Goal: Transaction & Acquisition: Download file/media

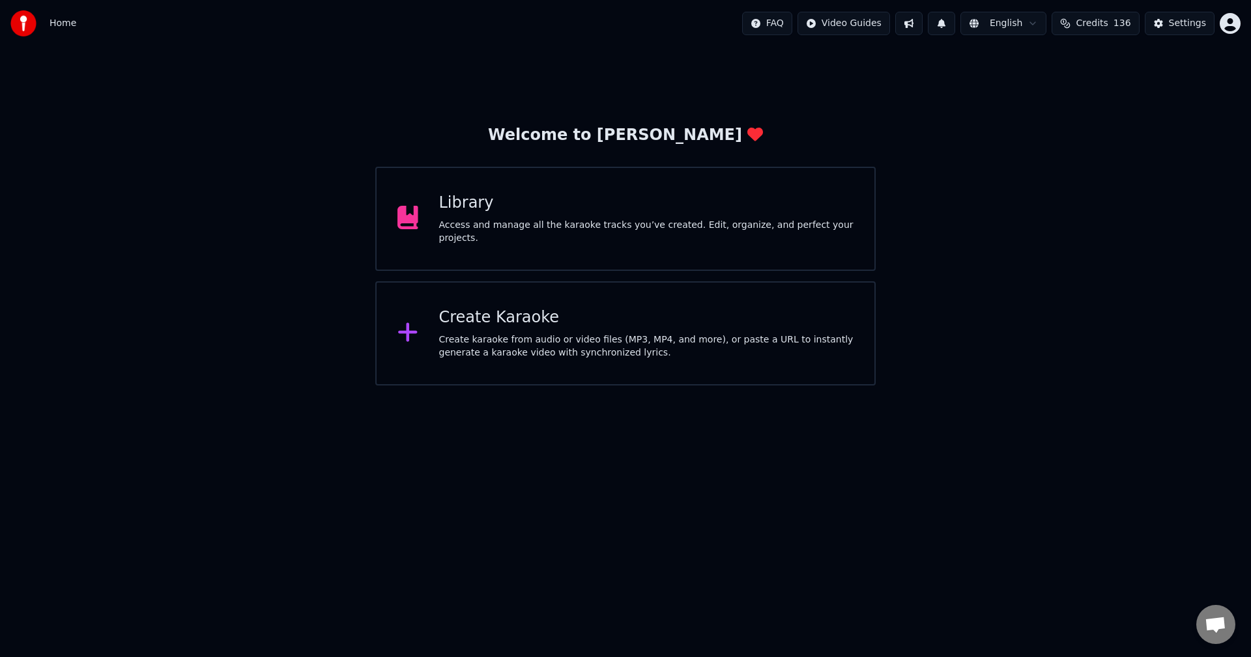
click at [735, 226] on div "Access and manage all the karaoke tracks you’ve created. Edit, organize, and pe…" at bounding box center [646, 232] width 415 height 26
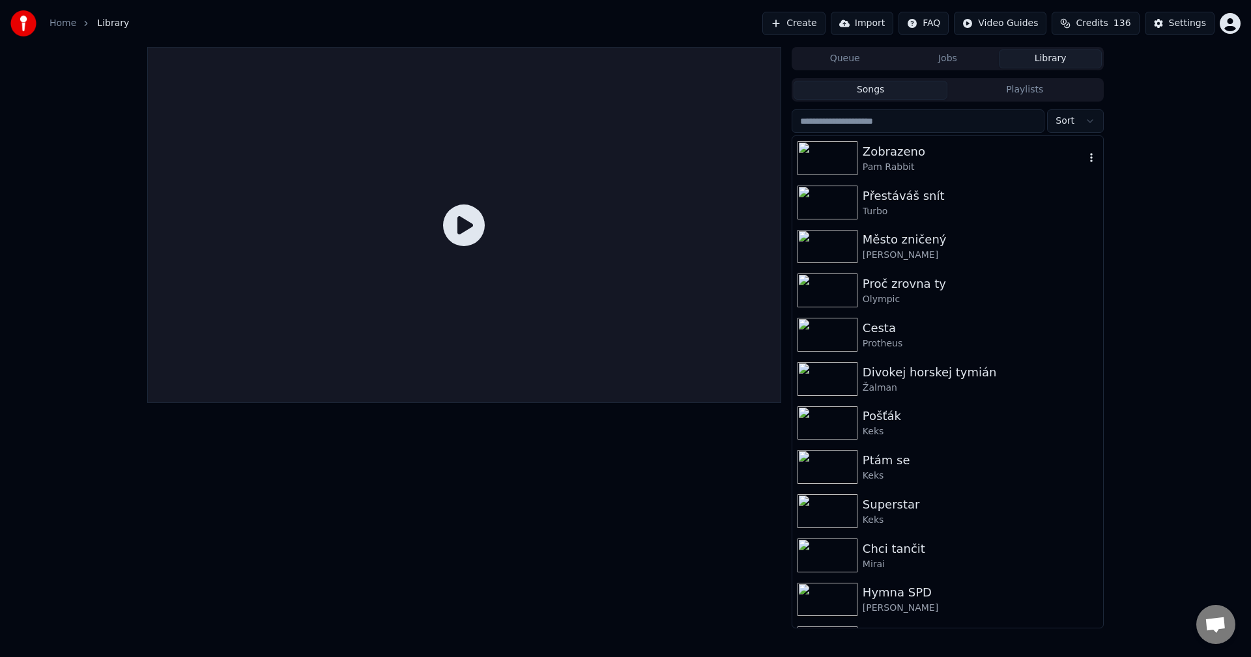
click at [969, 171] on div "Pam Rabbit" at bounding box center [973, 167] width 222 height 13
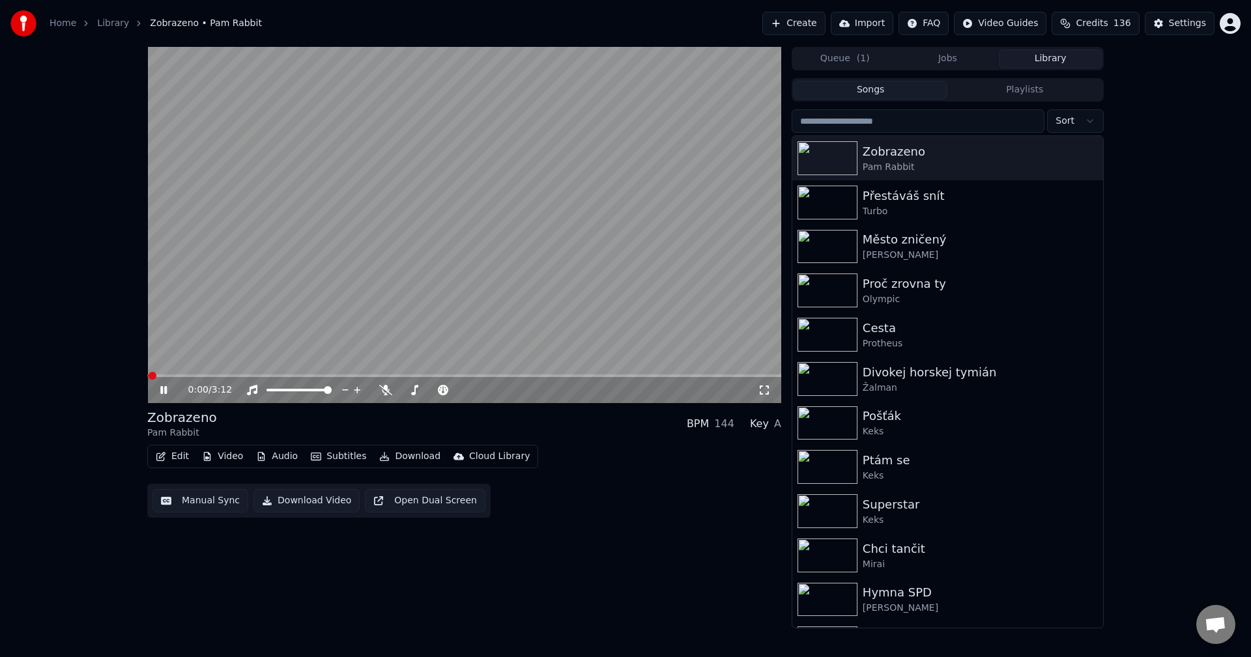
click at [221, 455] on button "Video" at bounding box center [222, 457] width 51 height 18
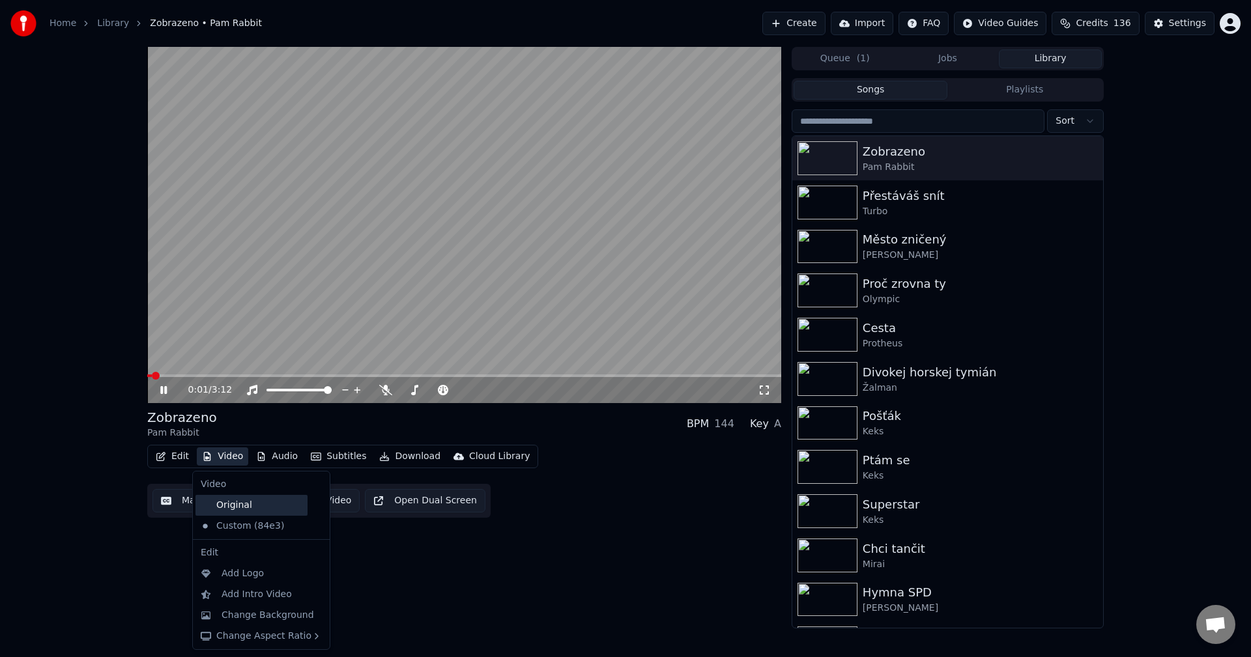
click at [235, 501] on div "Original" at bounding box center [251, 505] width 112 height 21
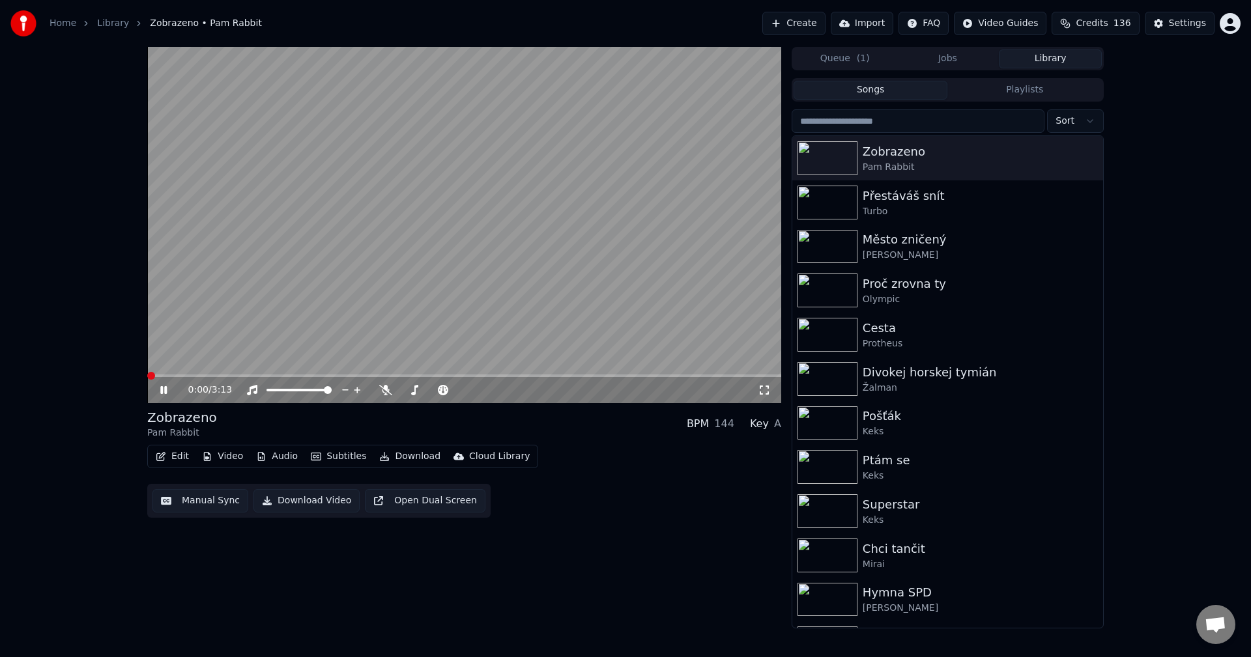
click at [286, 456] on button "Audio" at bounding box center [277, 457] width 52 height 18
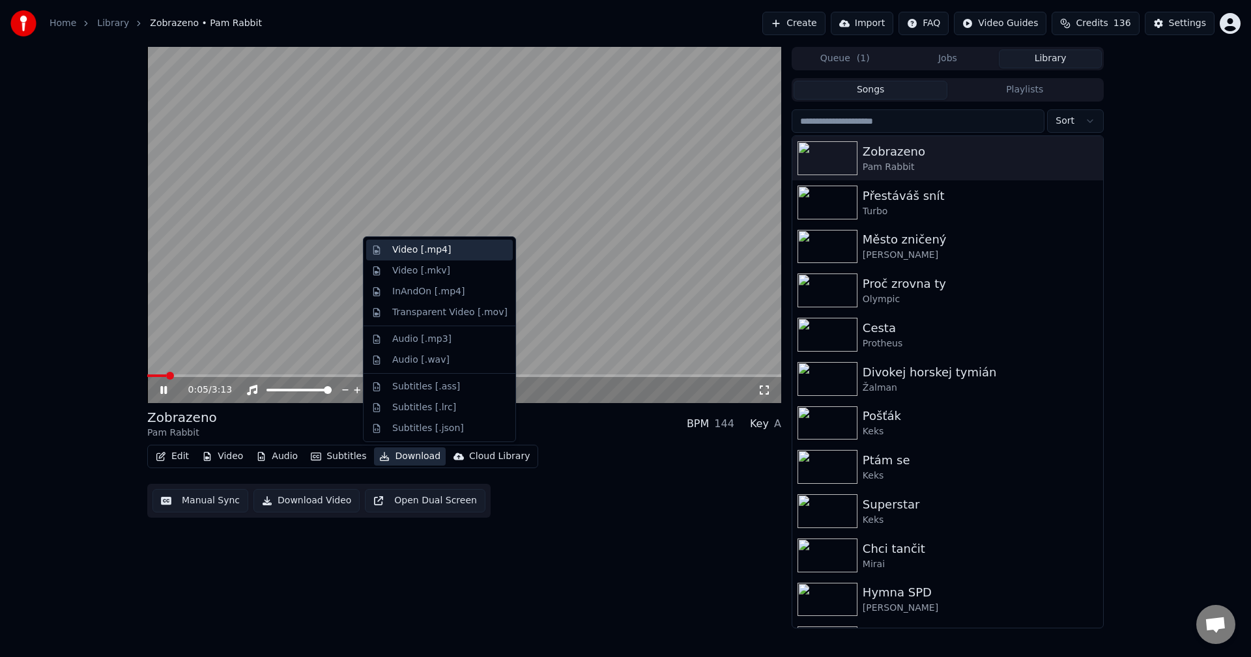
click at [444, 251] on div "Video [.mp4]" at bounding box center [449, 250] width 115 height 13
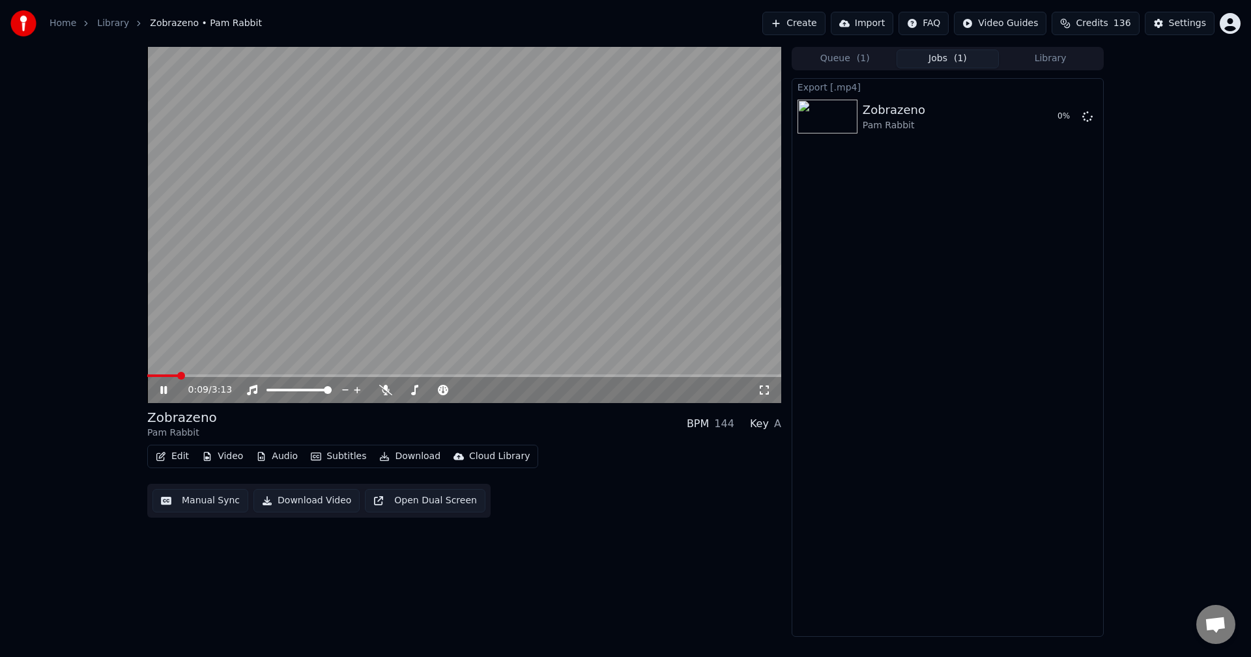
click at [165, 388] on icon at bounding box center [163, 390] width 7 height 8
click at [168, 457] on button "Edit" at bounding box center [172, 457] width 44 height 18
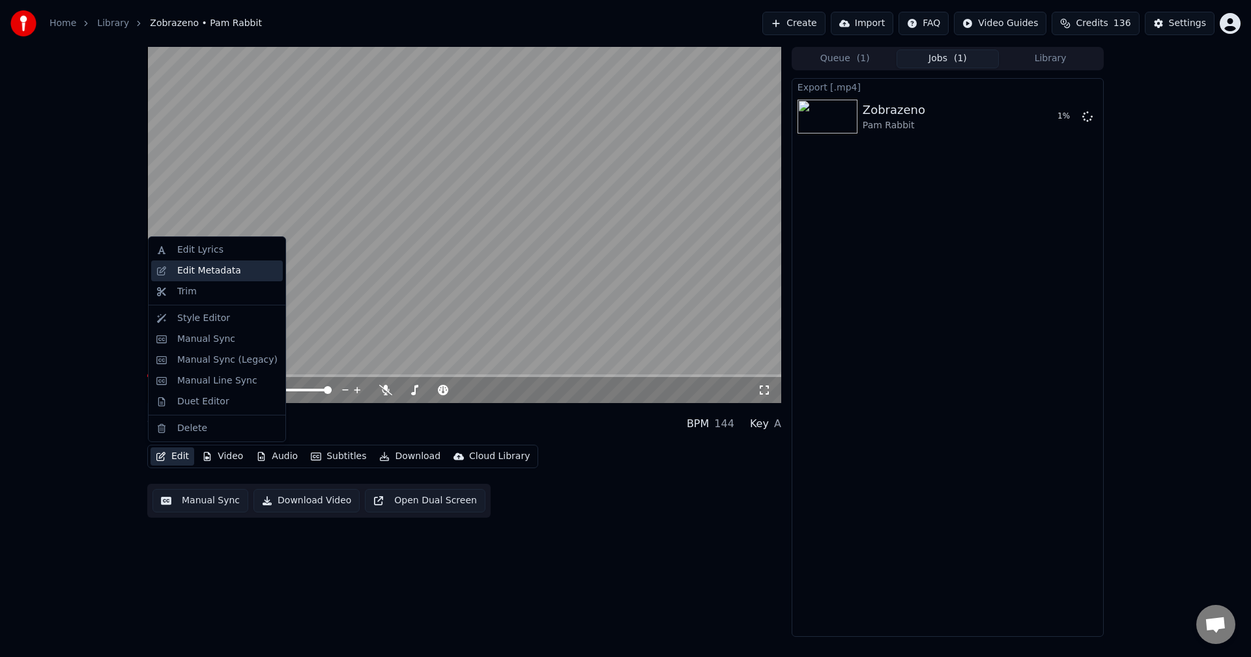
click at [228, 268] on div "Edit Metadata" at bounding box center [209, 270] width 64 height 13
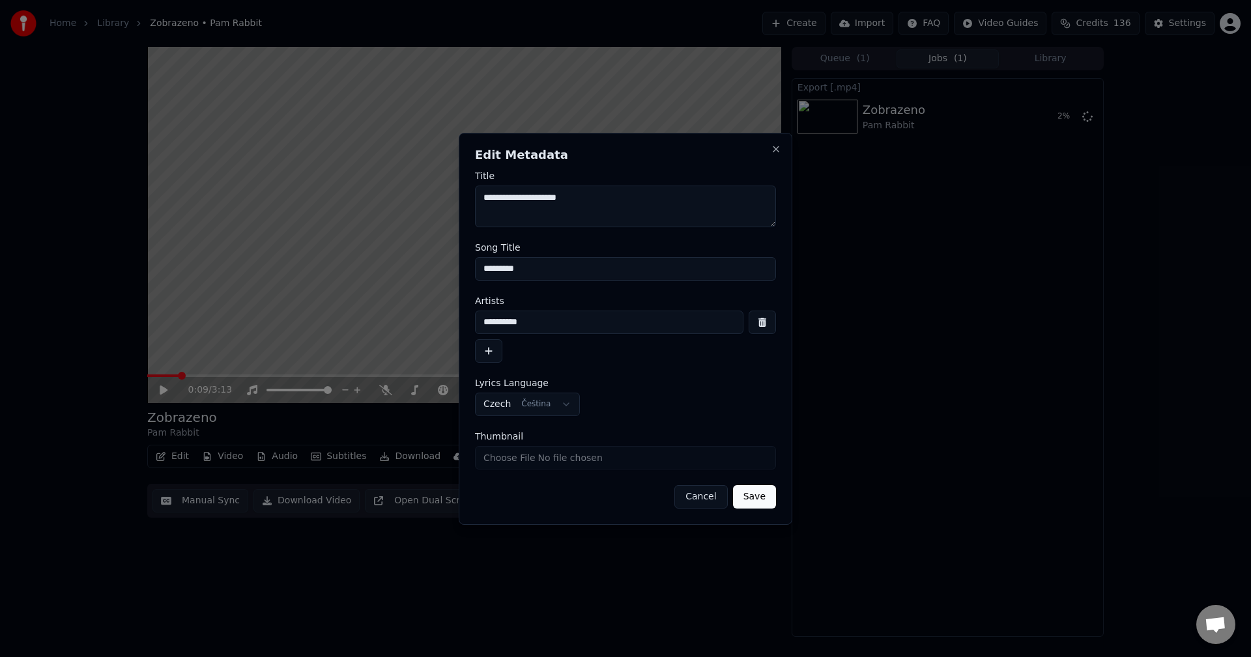
drag, startPoint x: 543, startPoint y: 319, endPoint x: 304, endPoint y: 326, distance: 239.8
click at [304, 326] on body "**********" at bounding box center [625, 328] width 1251 height 657
drag, startPoint x: 550, startPoint y: 266, endPoint x: 323, endPoint y: 285, distance: 227.5
click at [324, 285] on body "**********" at bounding box center [625, 328] width 1251 height 657
click at [775, 152] on button "Close" at bounding box center [776, 149] width 10 height 10
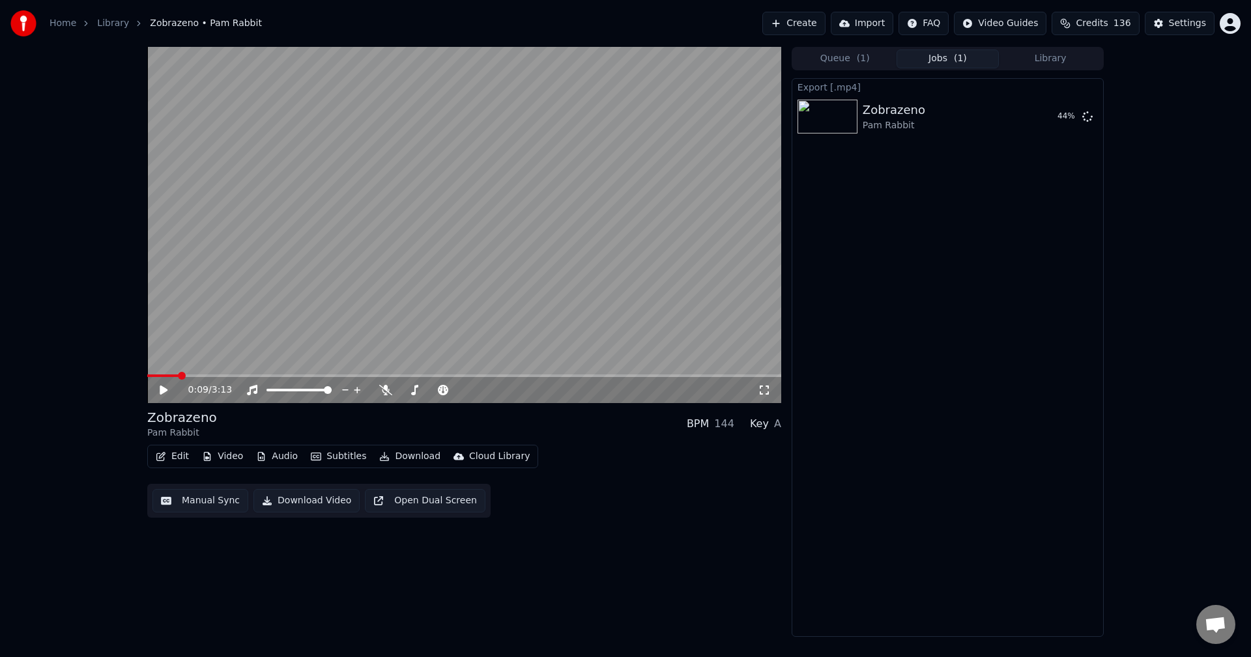
click at [1061, 57] on button "Library" at bounding box center [1050, 59] width 103 height 19
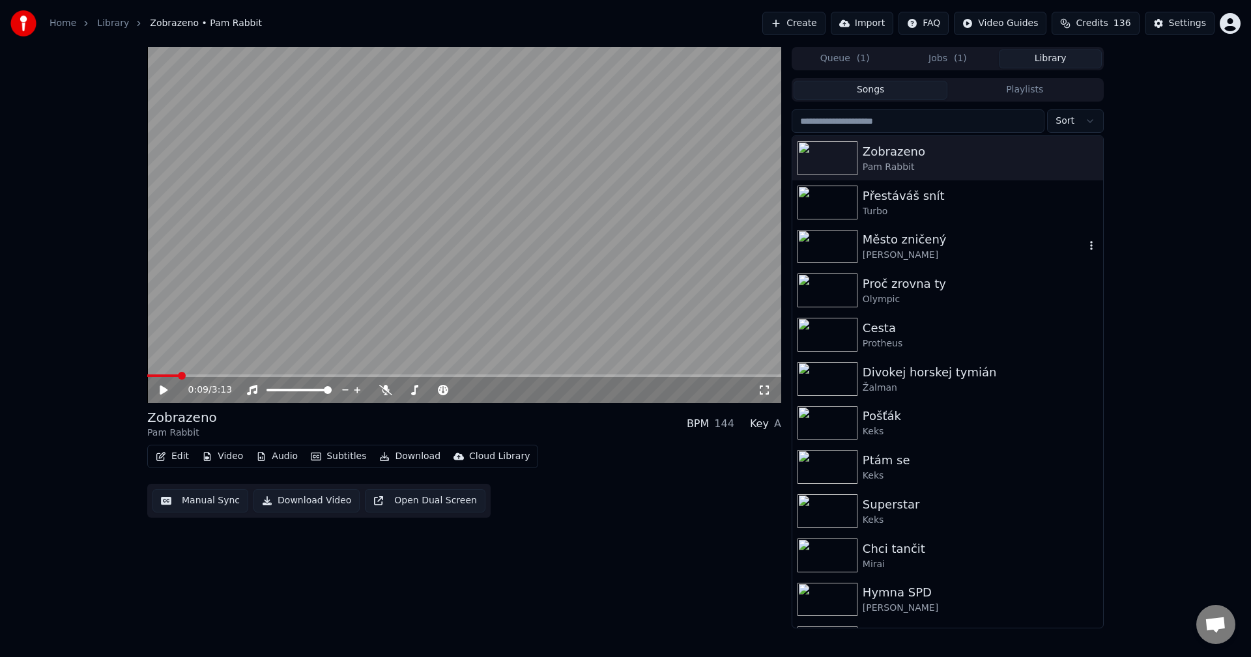
click at [968, 246] on div "Město zničený" at bounding box center [973, 240] width 222 height 18
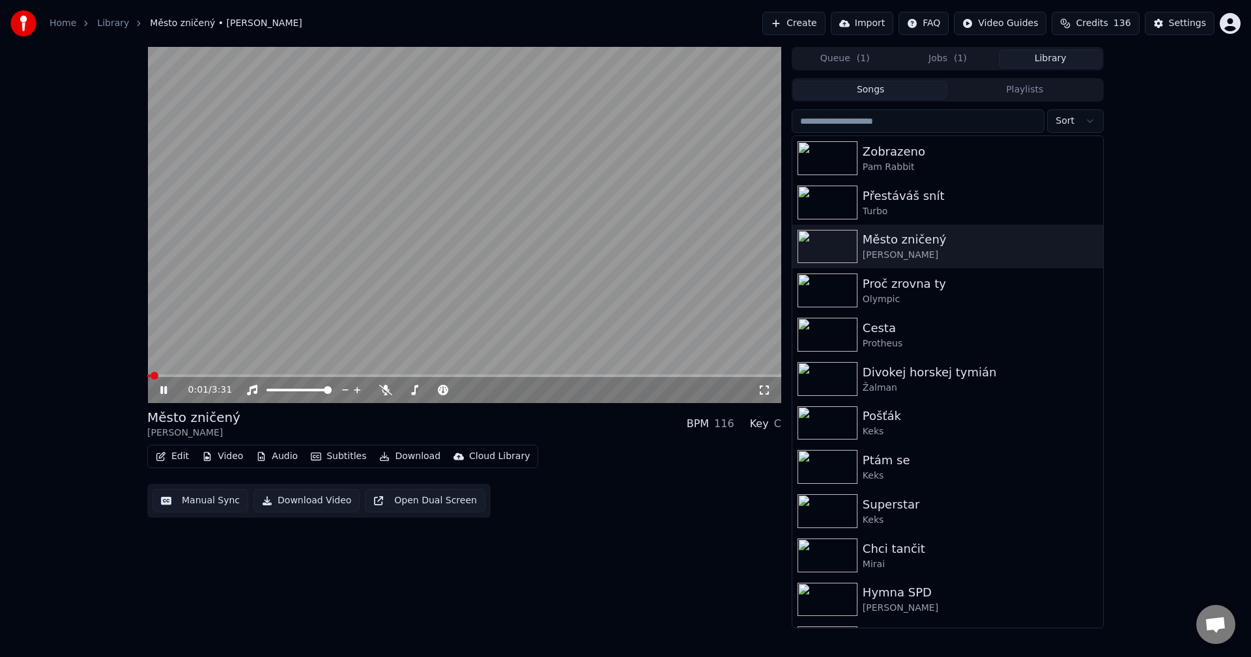
click at [167, 385] on icon at bounding box center [173, 390] width 31 height 10
click at [175, 456] on button "Edit" at bounding box center [172, 457] width 44 height 18
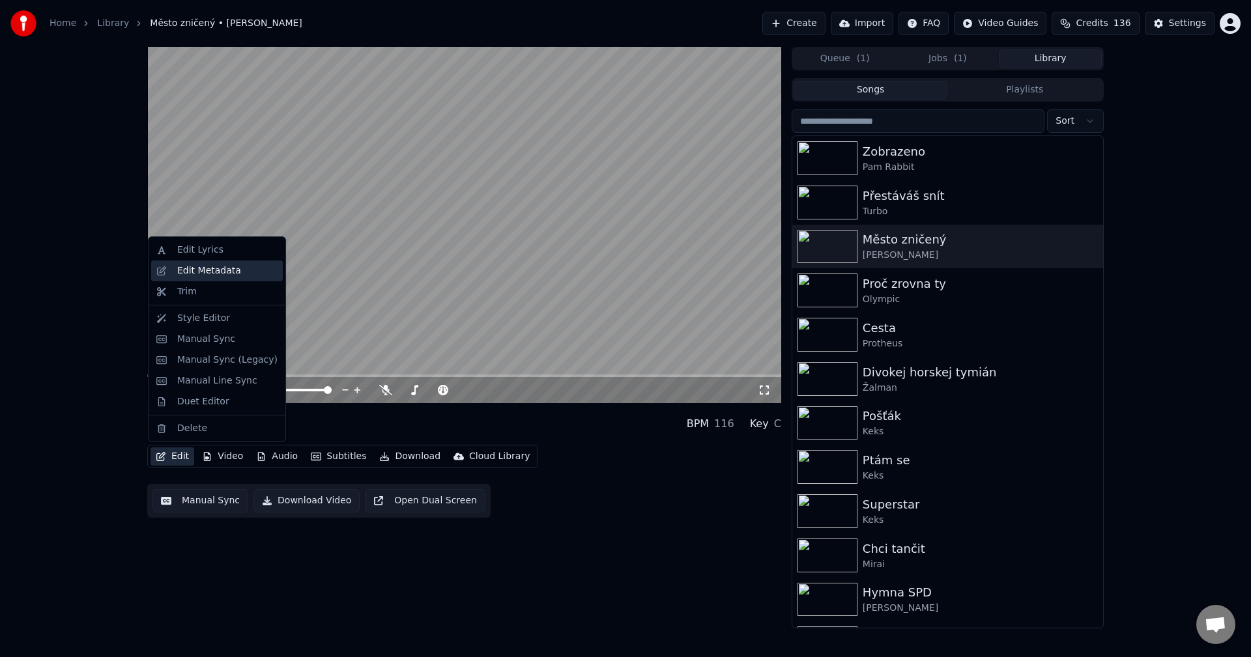
click at [218, 268] on div "Edit Metadata" at bounding box center [209, 270] width 64 height 13
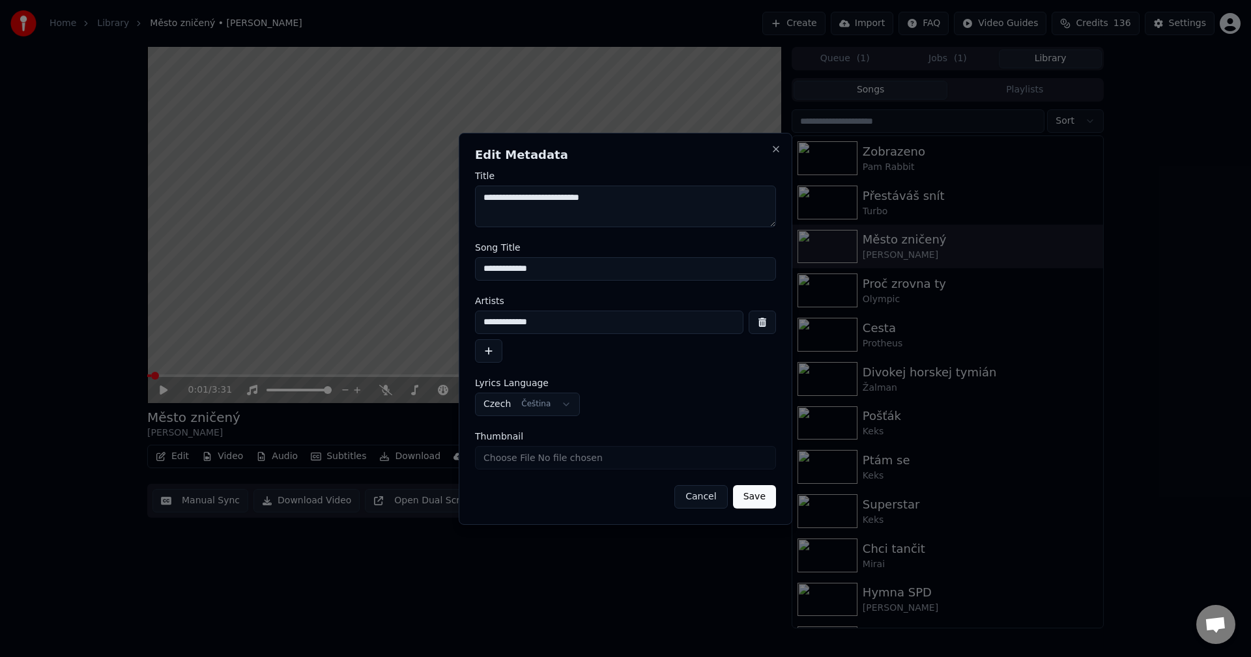
drag, startPoint x: 555, startPoint y: 322, endPoint x: 342, endPoint y: 330, distance: 213.2
click at [349, 330] on body "**********" at bounding box center [625, 328] width 1251 height 657
drag, startPoint x: 548, startPoint y: 261, endPoint x: 366, endPoint y: 265, distance: 181.8
click at [366, 265] on body "**********" at bounding box center [625, 328] width 1251 height 657
click at [780, 148] on button "Close" at bounding box center [776, 149] width 10 height 10
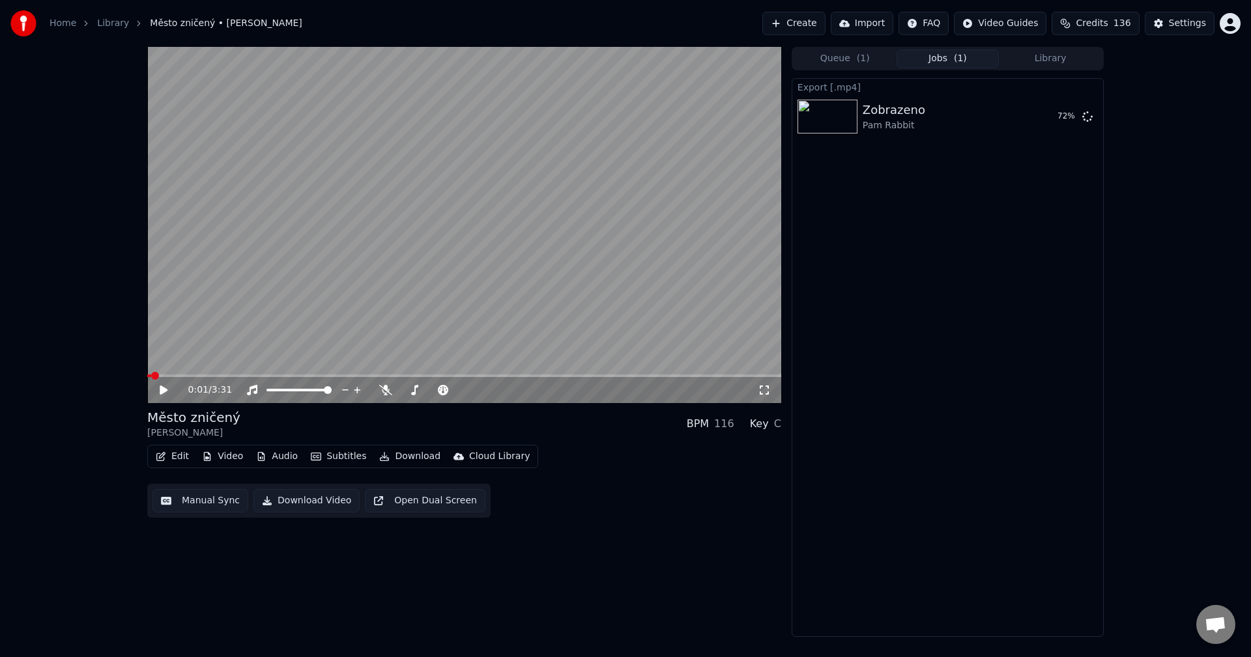
click at [933, 59] on button "Jobs ( 1 )" at bounding box center [947, 59] width 103 height 19
click at [319, 457] on button "Subtitles" at bounding box center [339, 457] width 66 height 18
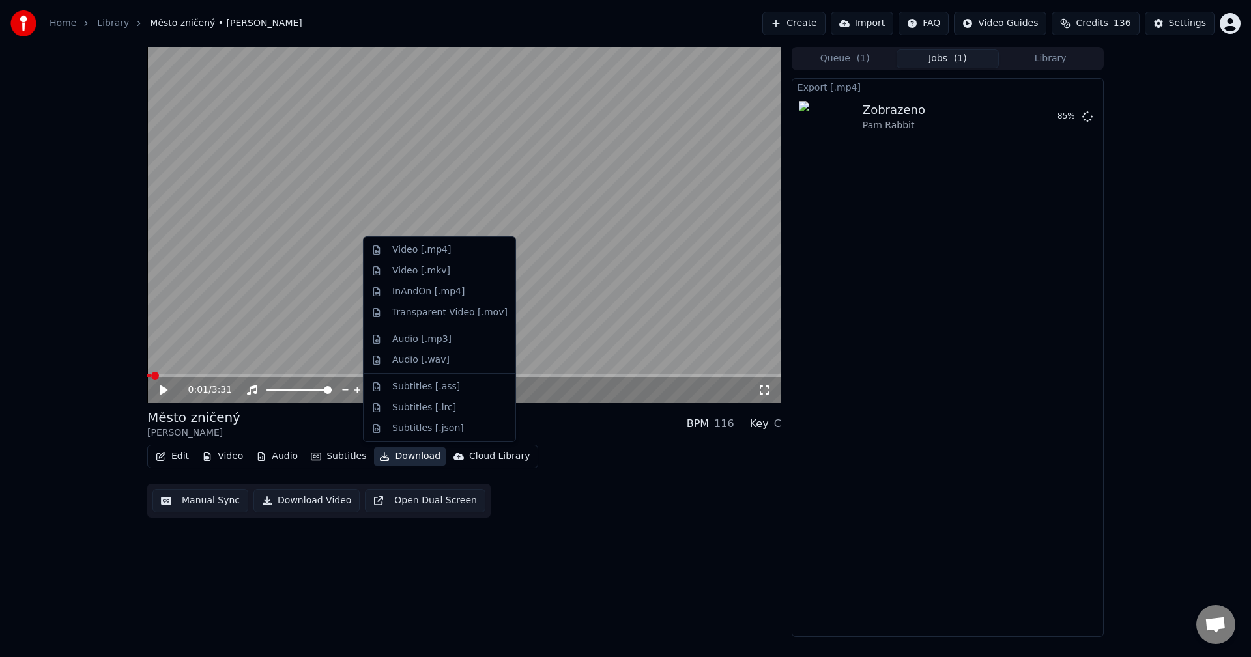
click at [1067, 62] on button "Library" at bounding box center [1050, 59] width 103 height 19
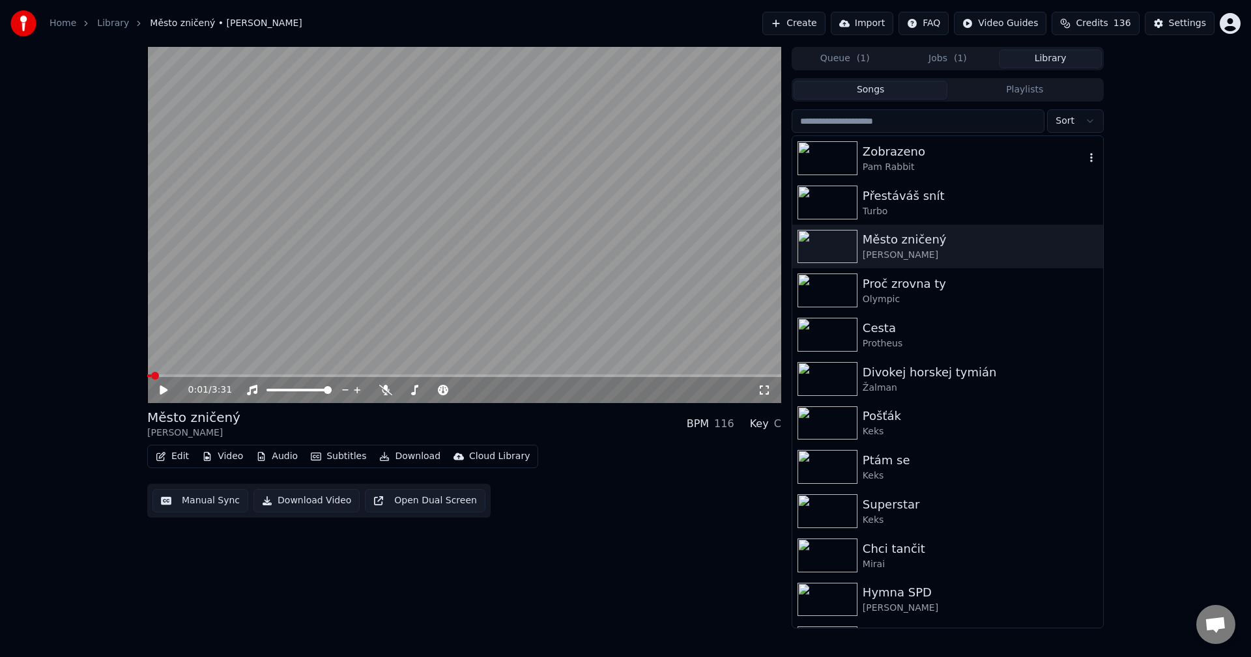
click at [983, 172] on div "Pam Rabbit" at bounding box center [973, 167] width 222 height 13
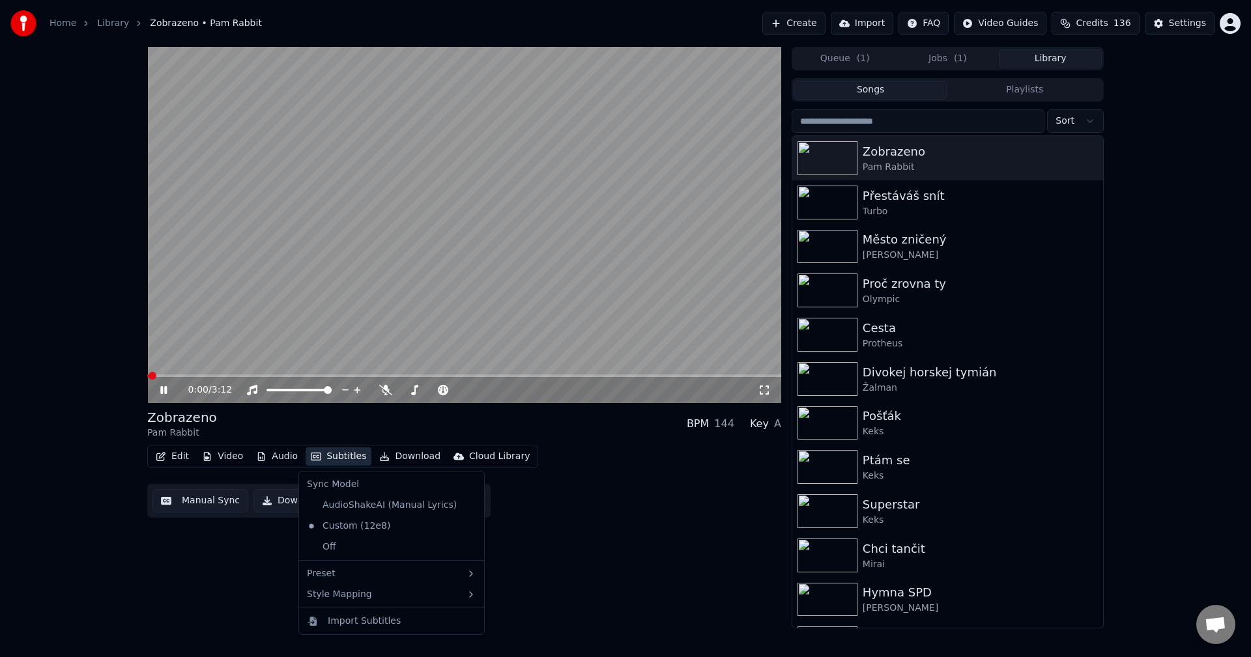
click at [349, 457] on button "Subtitles" at bounding box center [339, 457] width 66 height 18
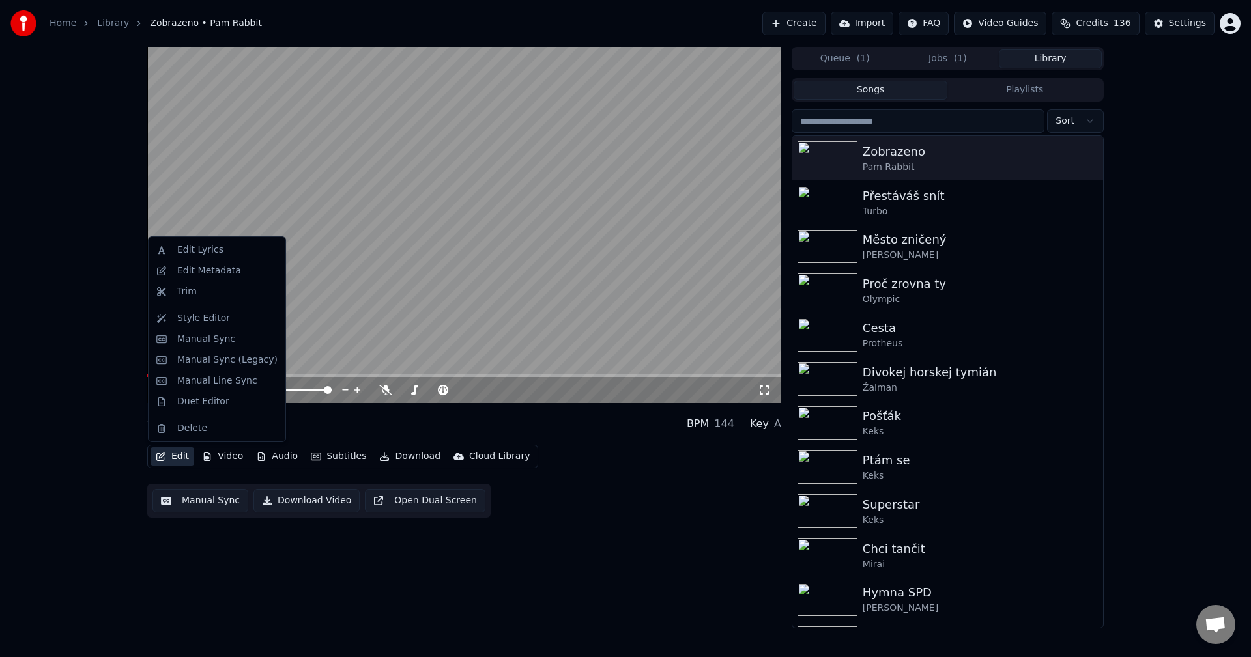
click at [618, 492] on div "Edit Video Audio Subtitles Download Cloud Library Manual Sync Download Video Op…" at bounding box center [464, 481] width 634 height 73
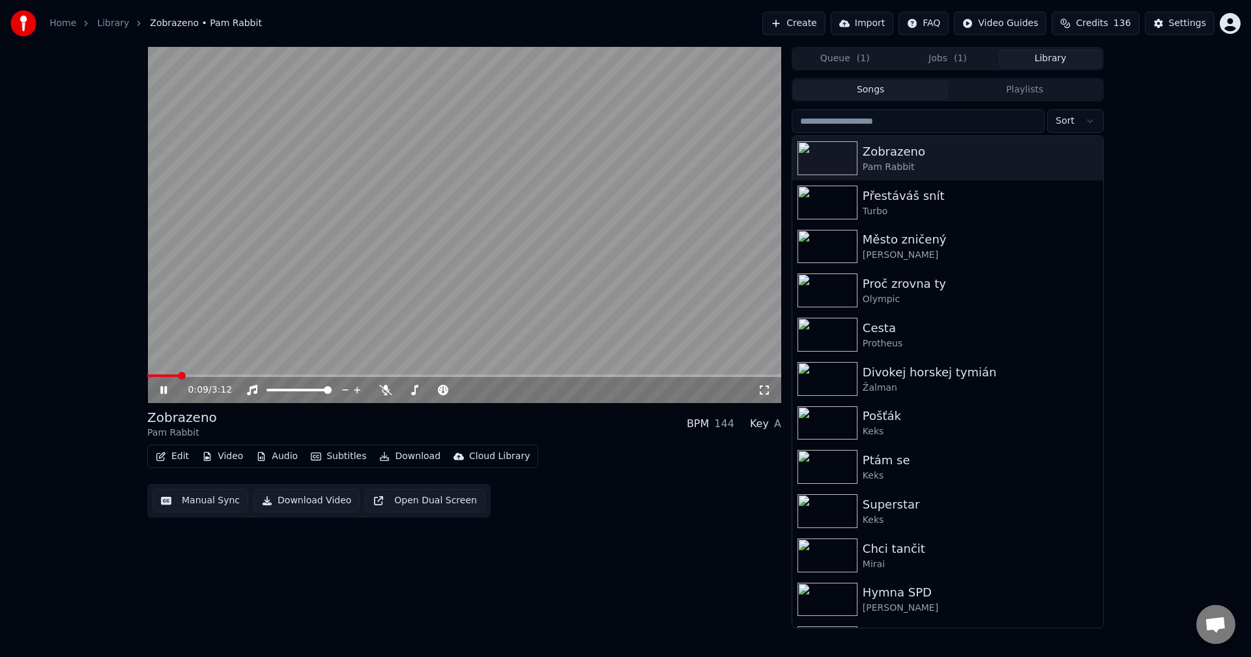
click at [163, 393] on icon at bounding box center [163, 390] width 7 height 8
click at [948, 60] on button "Jobs ( 1 )" at bounding box center [947, 59] width 103 height 19
click at [1047, 59] on button "Library" at bounding box center [1050, 59] width 103 height 19
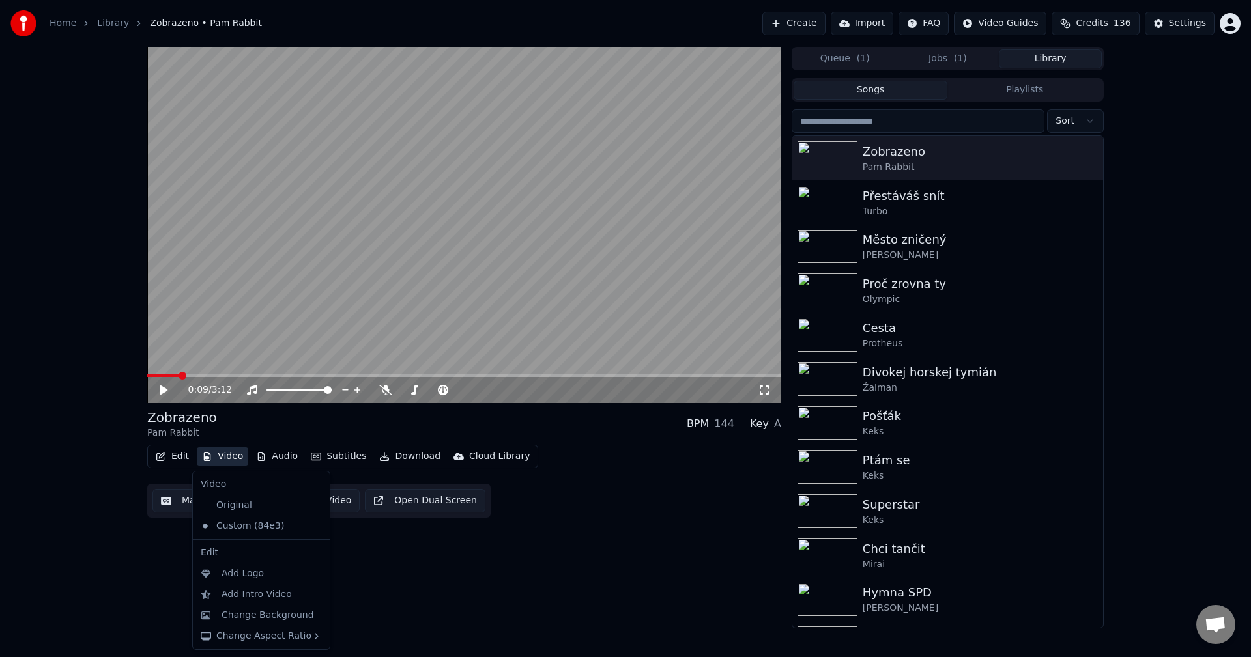
click at [214, 457] on button "Video" at bounding box center [222, 457] width 51 height 18
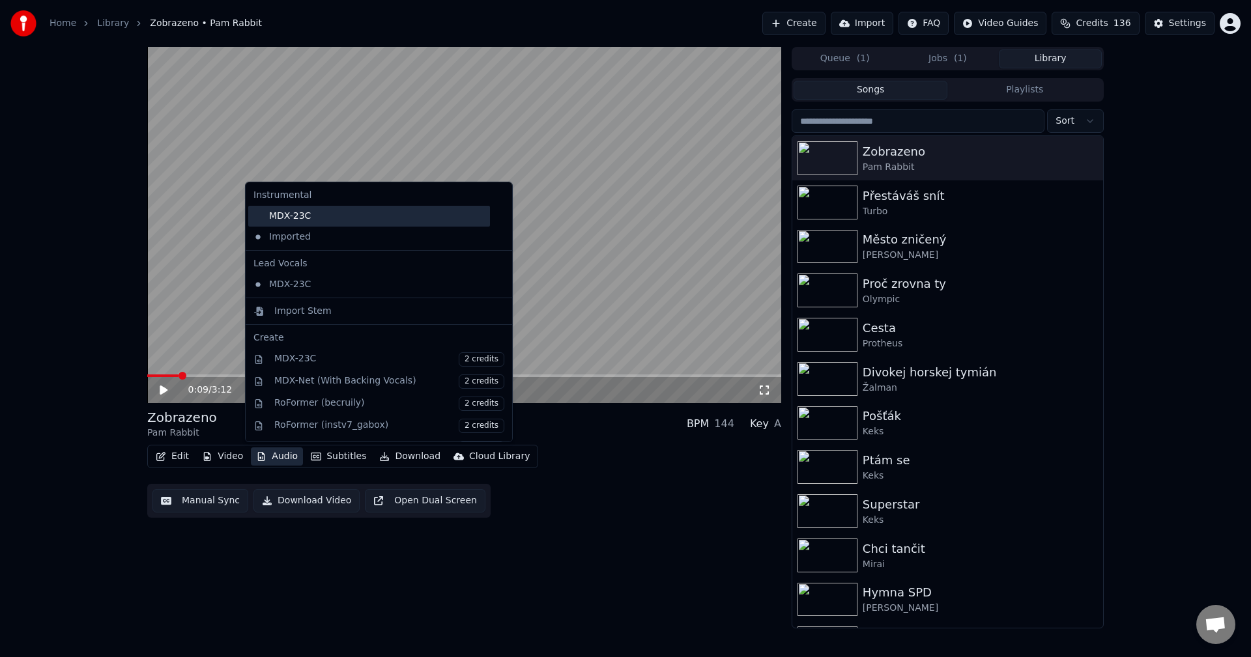
click at [326, 220] on div "MDX-23C" at bounding box center [369, 216] width 242 height 21
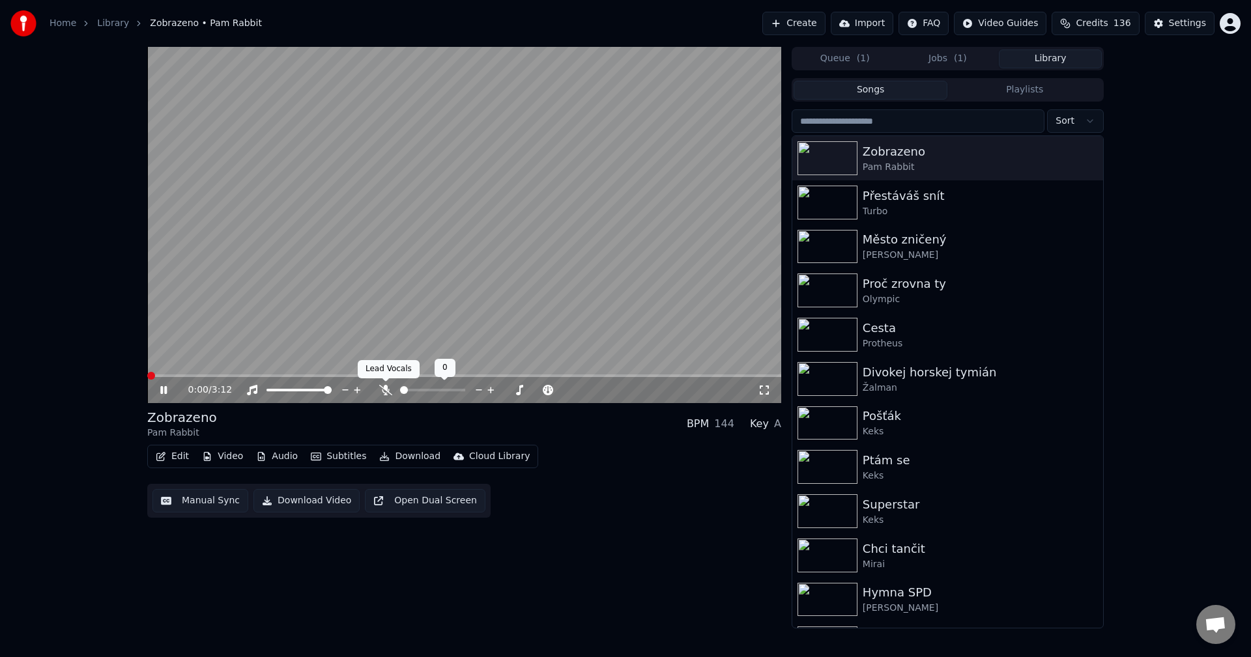
click at [385, 390] on icon at bounding box center [385, 390] width 13 height 10
click at [165, 391] on icon at bounding box center [163, 390] width 7 height 8
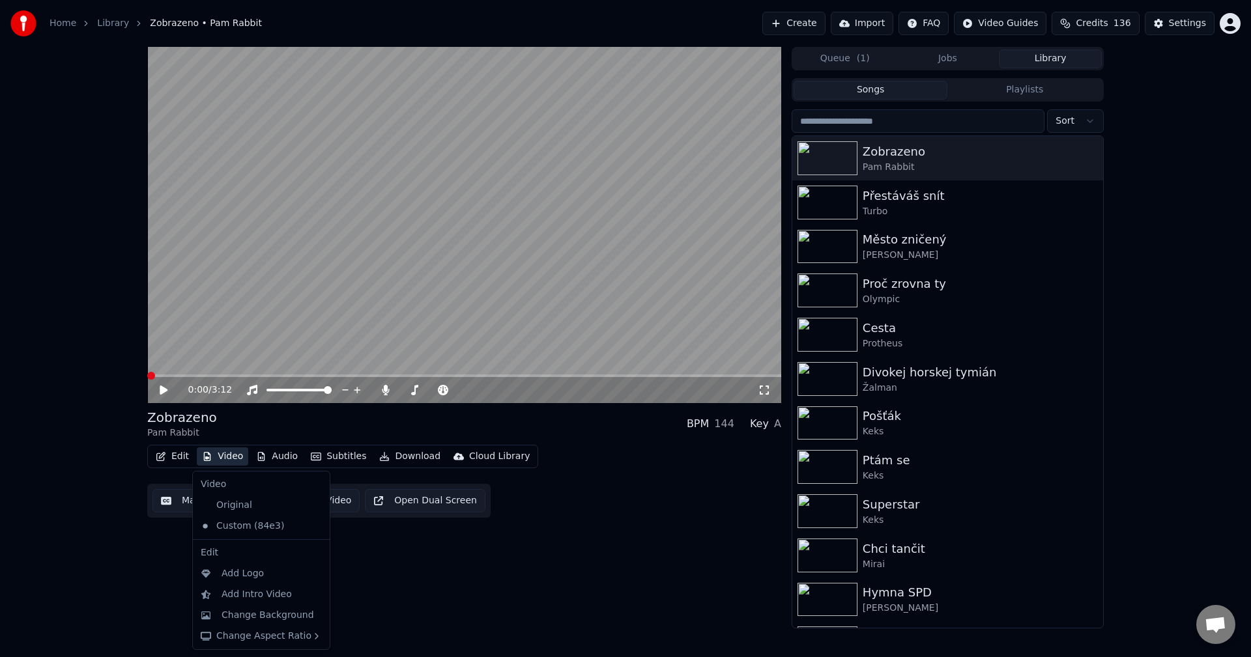
click at [225, 452] on button "Video" at bounding box center [222, 457] width 51 height 18
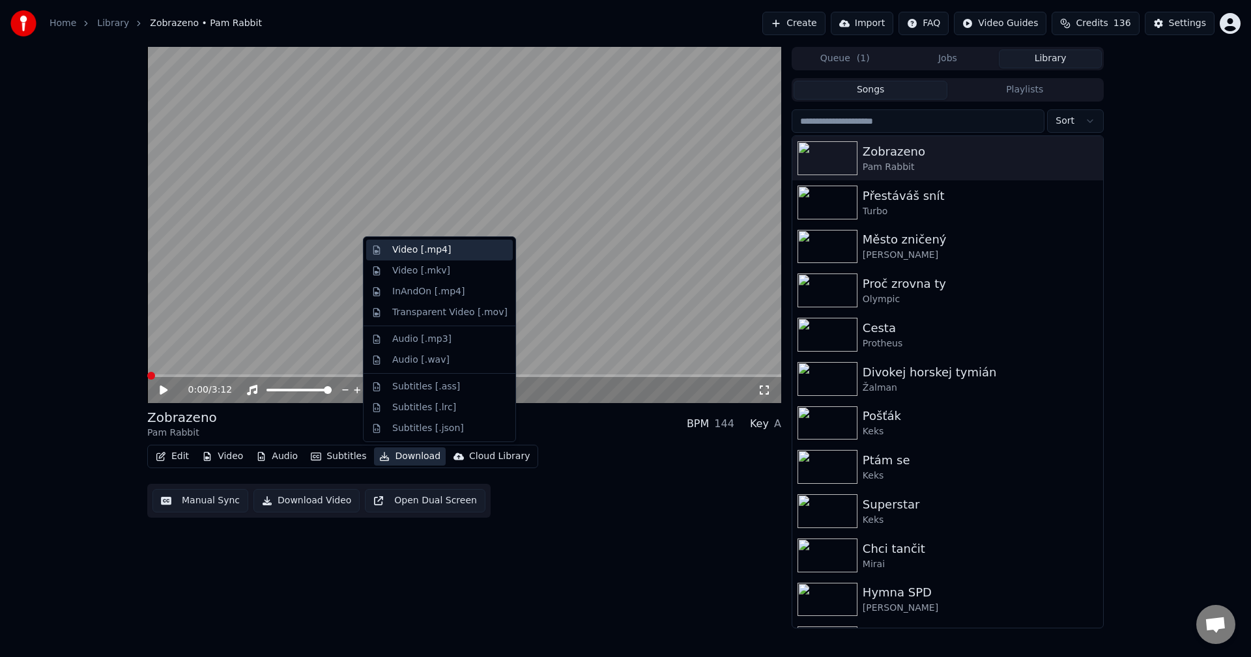
click at [436, 251] on div "Video [.mp4]" at bounding box center [421, 250] width 59 height 13
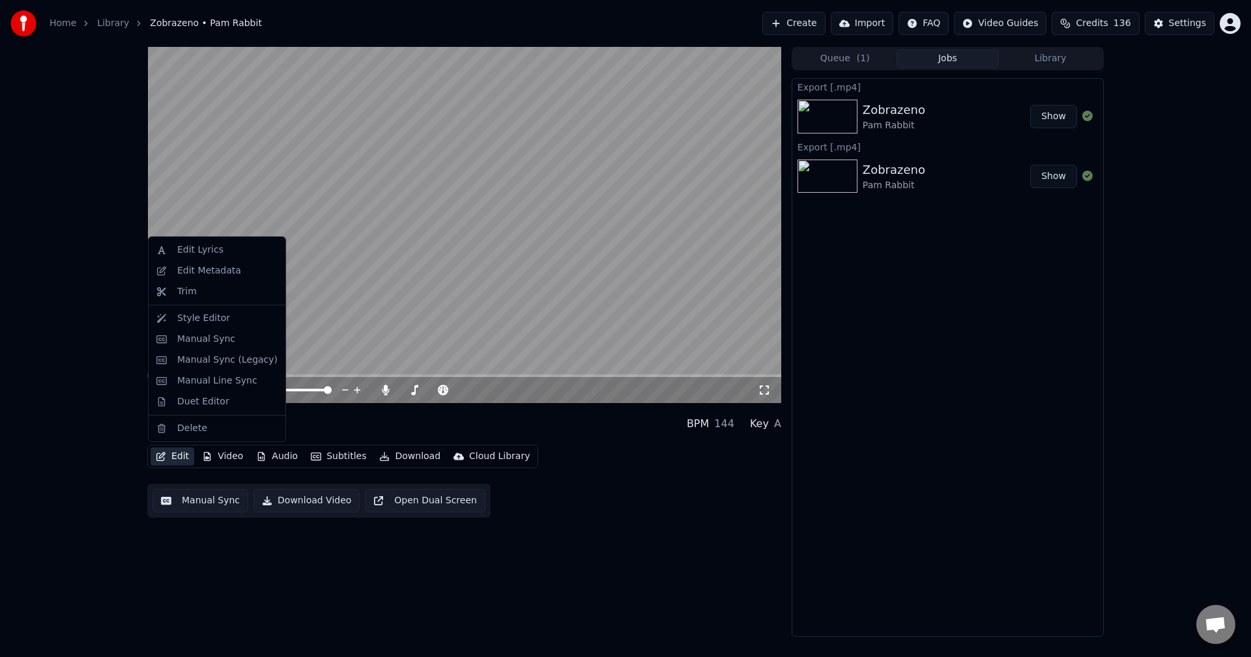
click at [177, 457] on button "Edit" at bounding box center [172, 457] width 44 height 18
click at [223, 272] on div "Edit Metadata" at bounding box center [209, 270] width 64 height 13
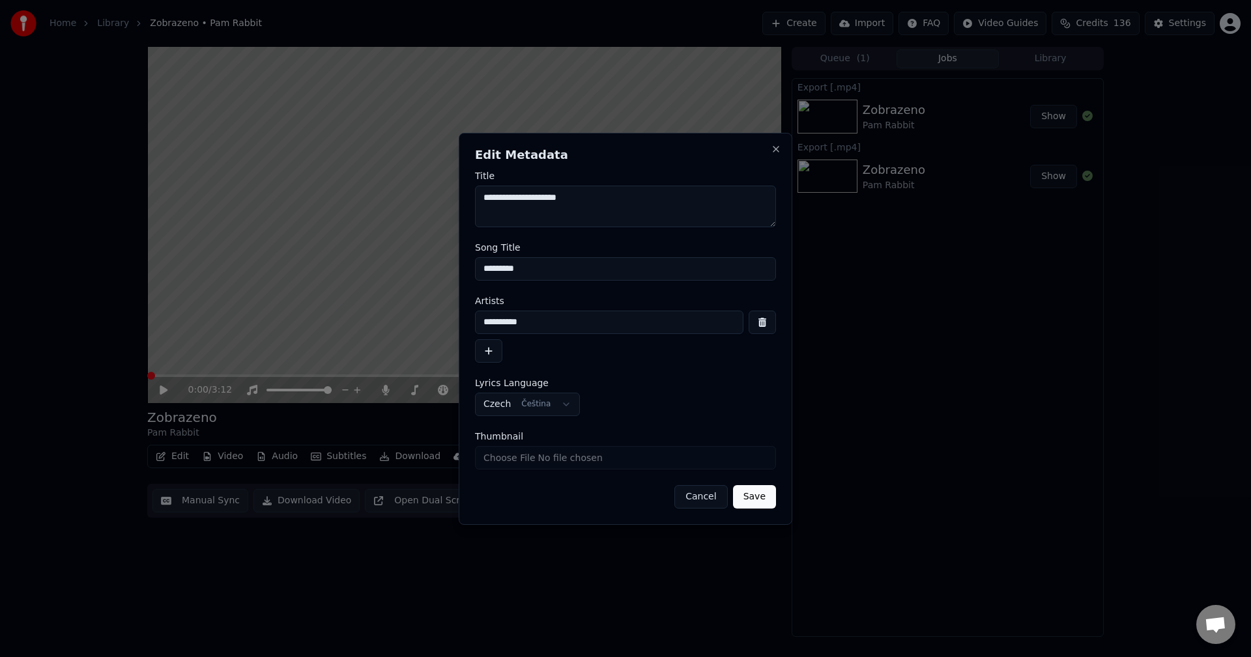
click at [524, 459] on input "Thumbnail" at bounding box center [625, 457] width 301 height 23
type input "**********"
click at [754, 496] on button "Save" at bounding box center [754, 496] width 43 height 23
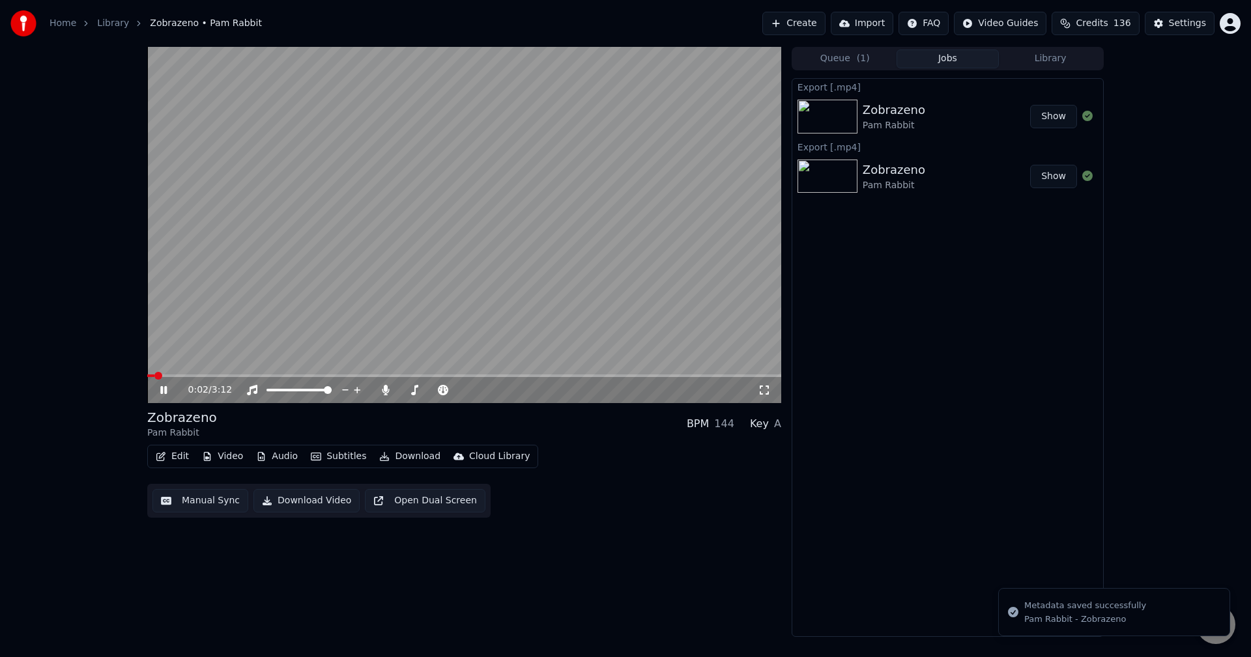
click at [162, 387] on icon at bounding box center [163, 390] width 7 height 8
click at [1072, 65] on button "Library" at bounding box center [1050, 59] width 103 height 19
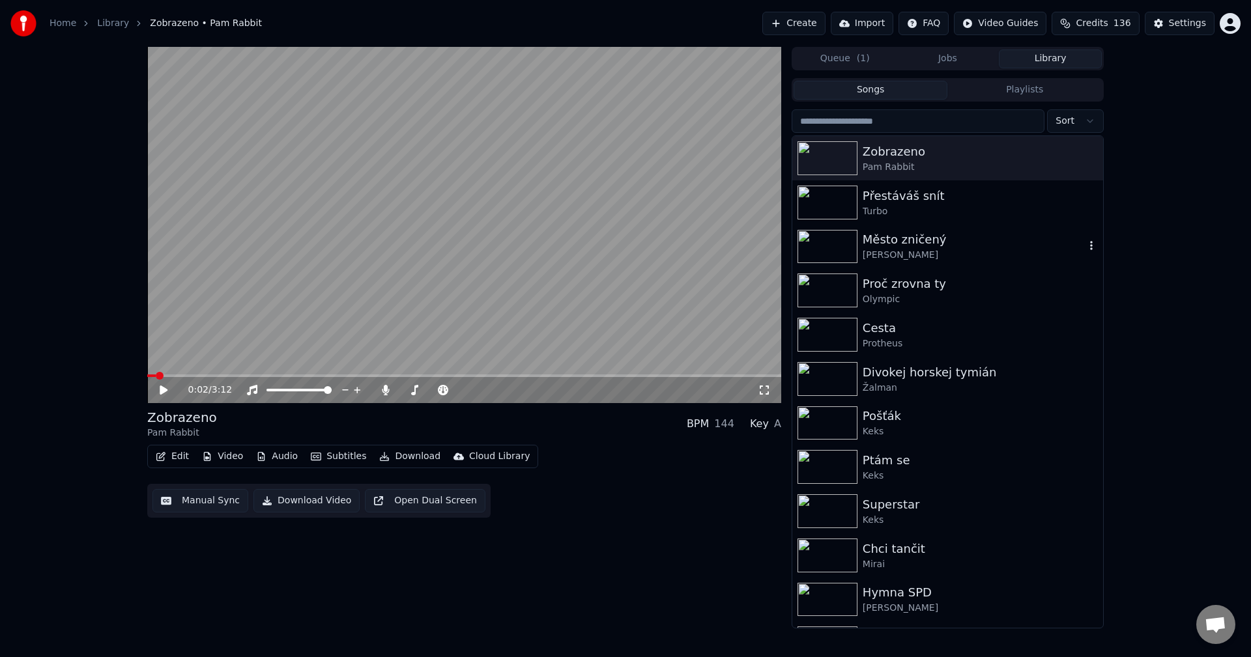
click at [1008, 239] on div "Město zničený" at bounding box center [973, 240] width 222 height 18
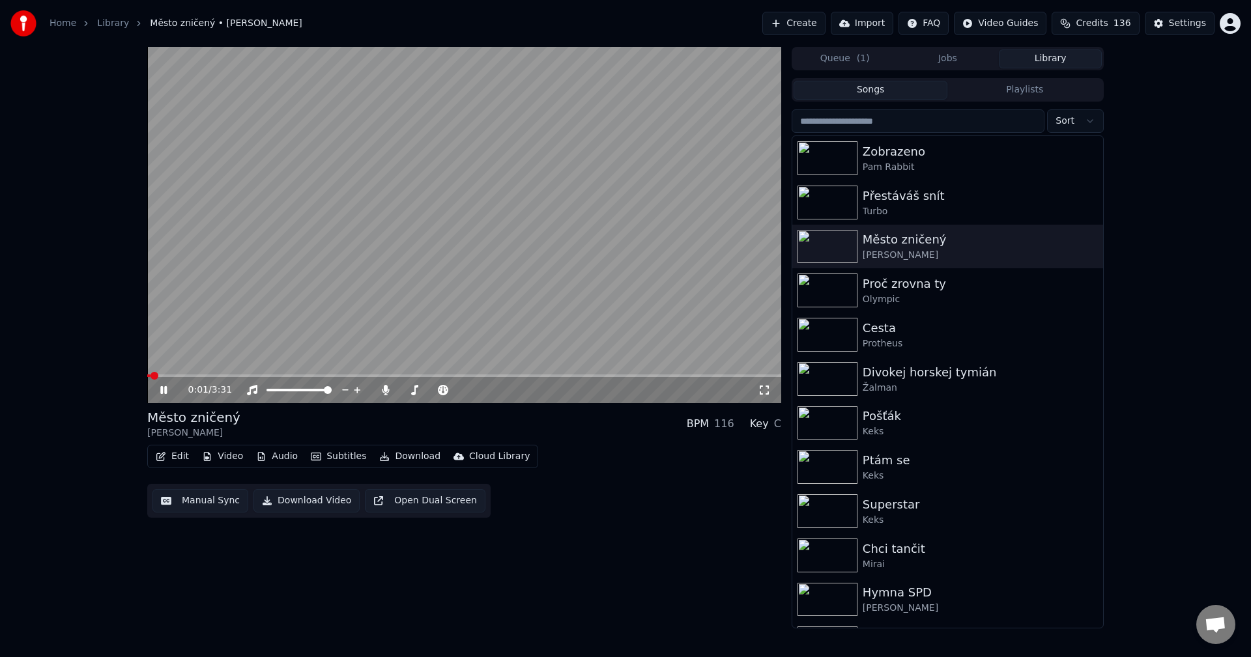
click at [276, 453] on button "Audio" at bounding box center [277, 457] width 52 height 18
click at [614, 505] on div "Edit Video Audio Subtitles Download Cloud Library Manual Sync Download Video Op…" at bounding box center [464, 481] width 634 height 73
click at [388, 390] on icon at bounding box center [385, 390] width 7 height 10
click at [330, 455] on button "Subtitles" at bounding box center [339, 457] width 66 height 18
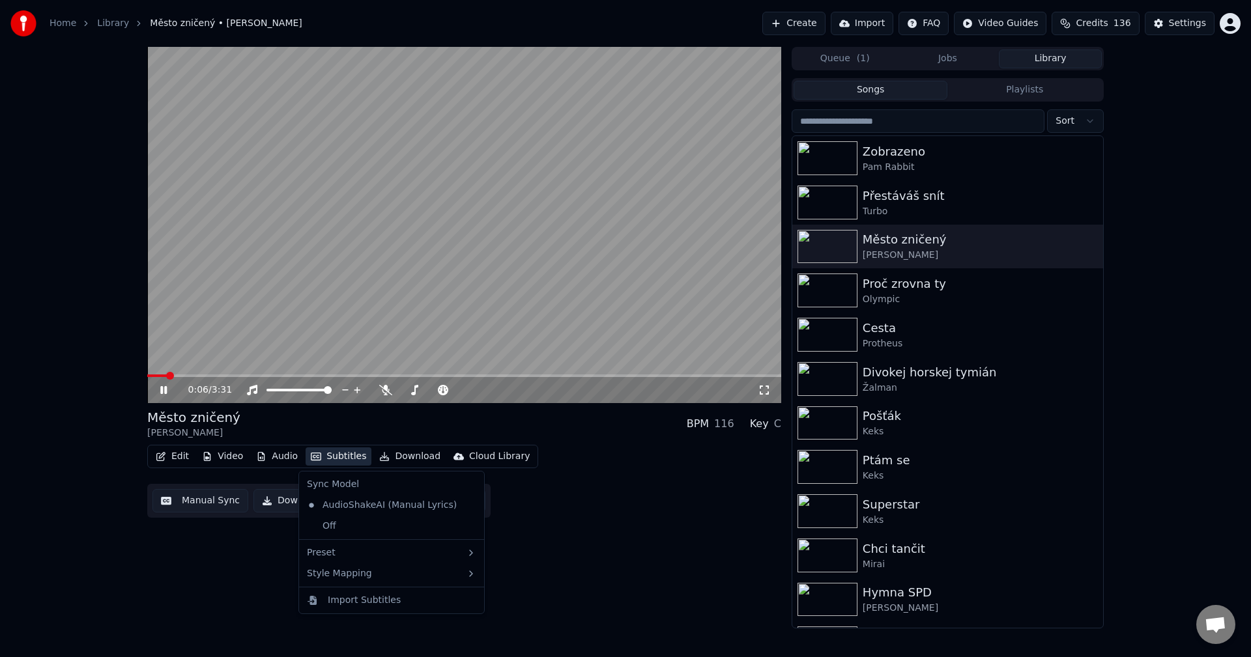
click at [330, 455] on button "Subtitles" at bounding box center [339, 457] width 66 height 18
click at [167, 392] on icon at bounding box center [163, 390] width 7 height 8
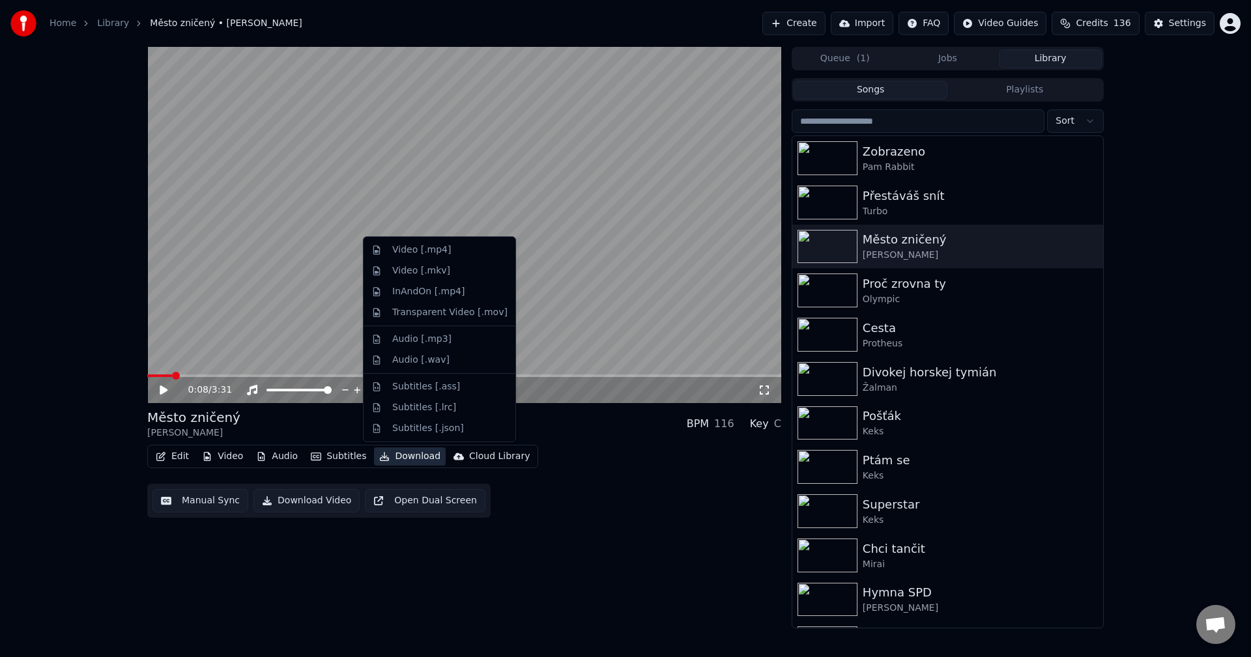
click at [393, 455] on button "Download" at bounding box center [410, 457] width 72 height 18
click at [423, 248] on div "Video [.mp4]" at bounding box center [421, 250] width 59 height 13
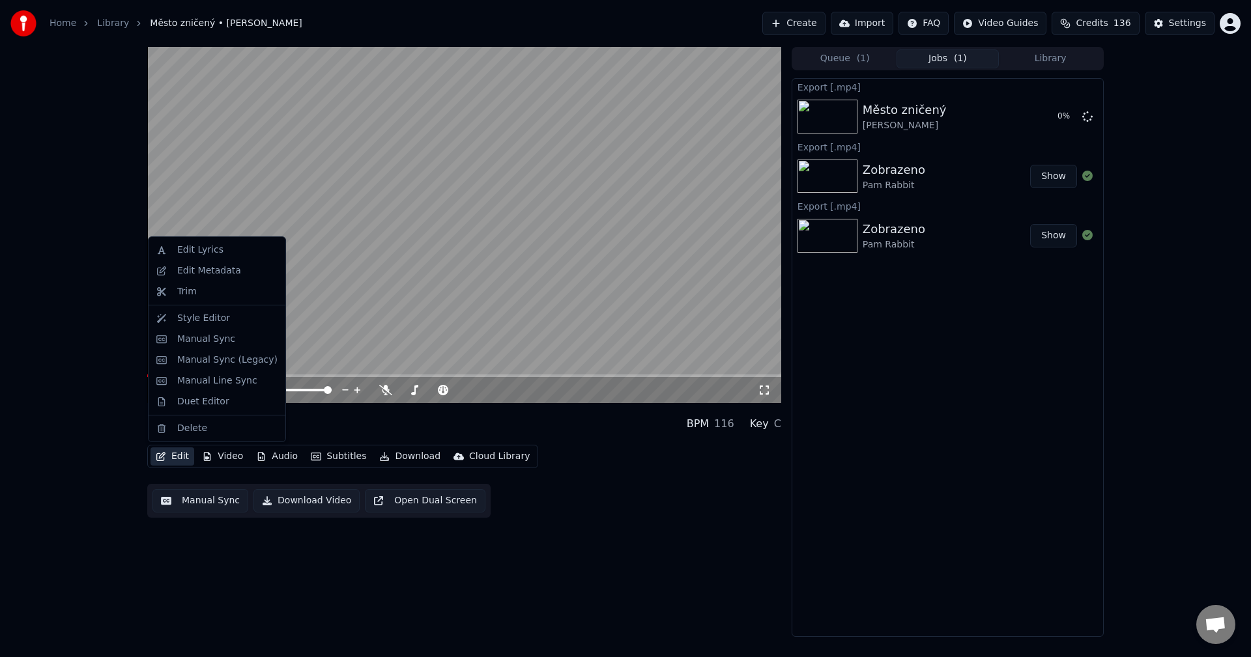
click at [162, 459] on icon "button" at bounding box center [161, 456] width 10 height 9
click at [232, 263] on div "Edit Metadata" at bounding box center [217, 271] width 132 height 21
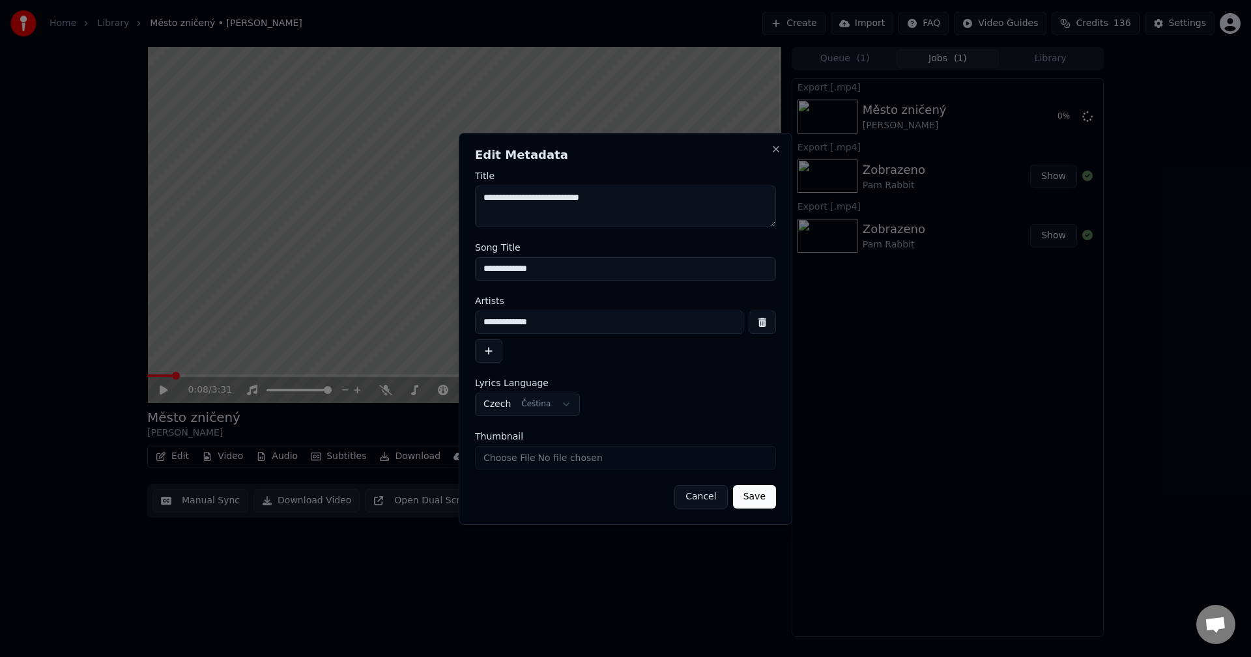
drag, startPoint x: 550, startPoint y: 322, endPoint x: 287, endPoint y: 339, distance: 264.4
click at [287, 339] on body "**********" at bounding box center [625, 328] width 1251 height 657
drag, startPoint x: 480, startPoint y: 273, endPoint x: 350, endPoint y: 279, distance: 129.8
click at [348, 280] on body "**********" at bounding box center [625, 328] width 1251 height 657
